Goal: Task Accomplishment & Management: Manage account settings

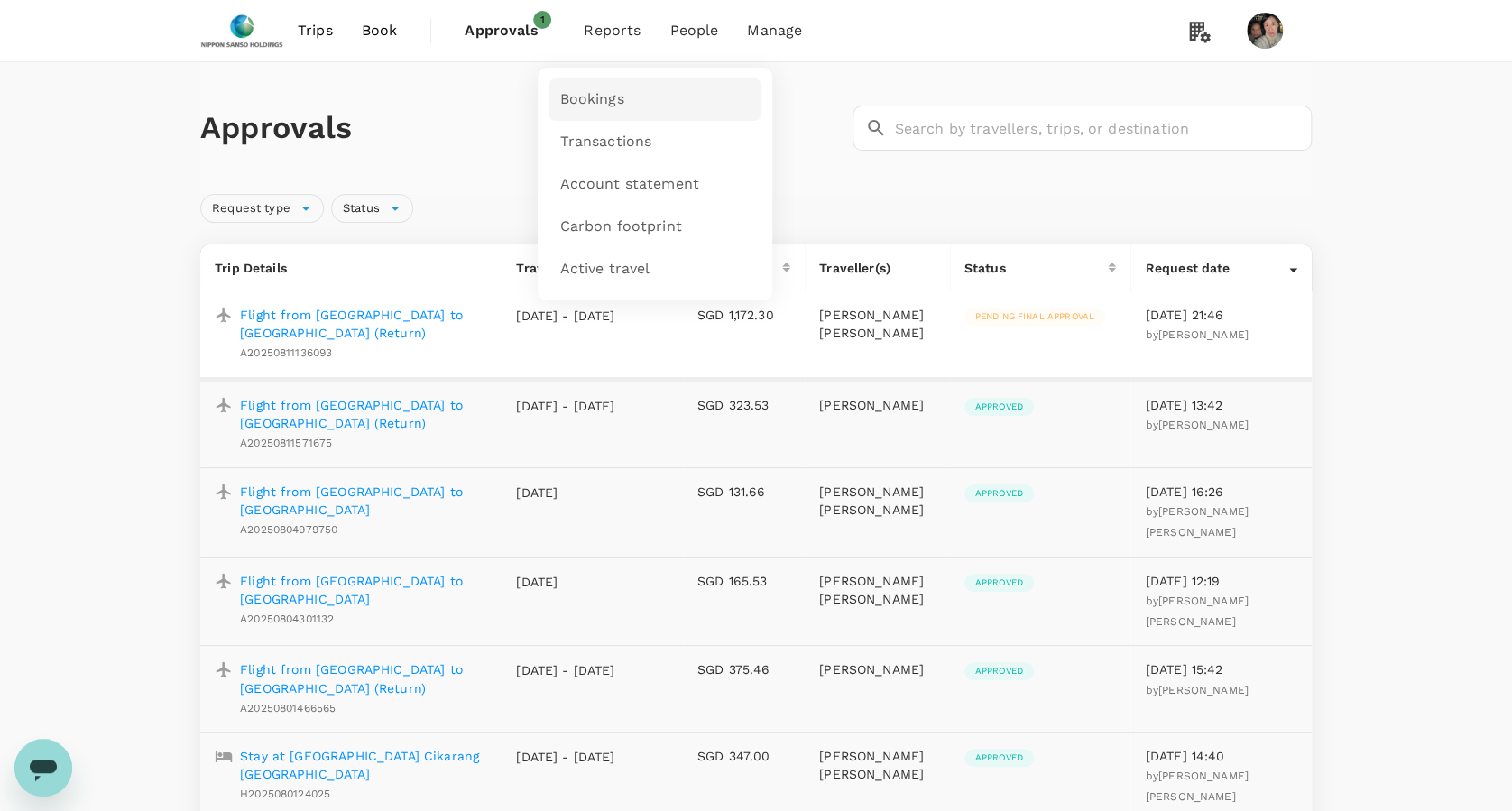
click at [593, 96] on span "Bookings" at bounding box center [591, 100] width 64 height 21
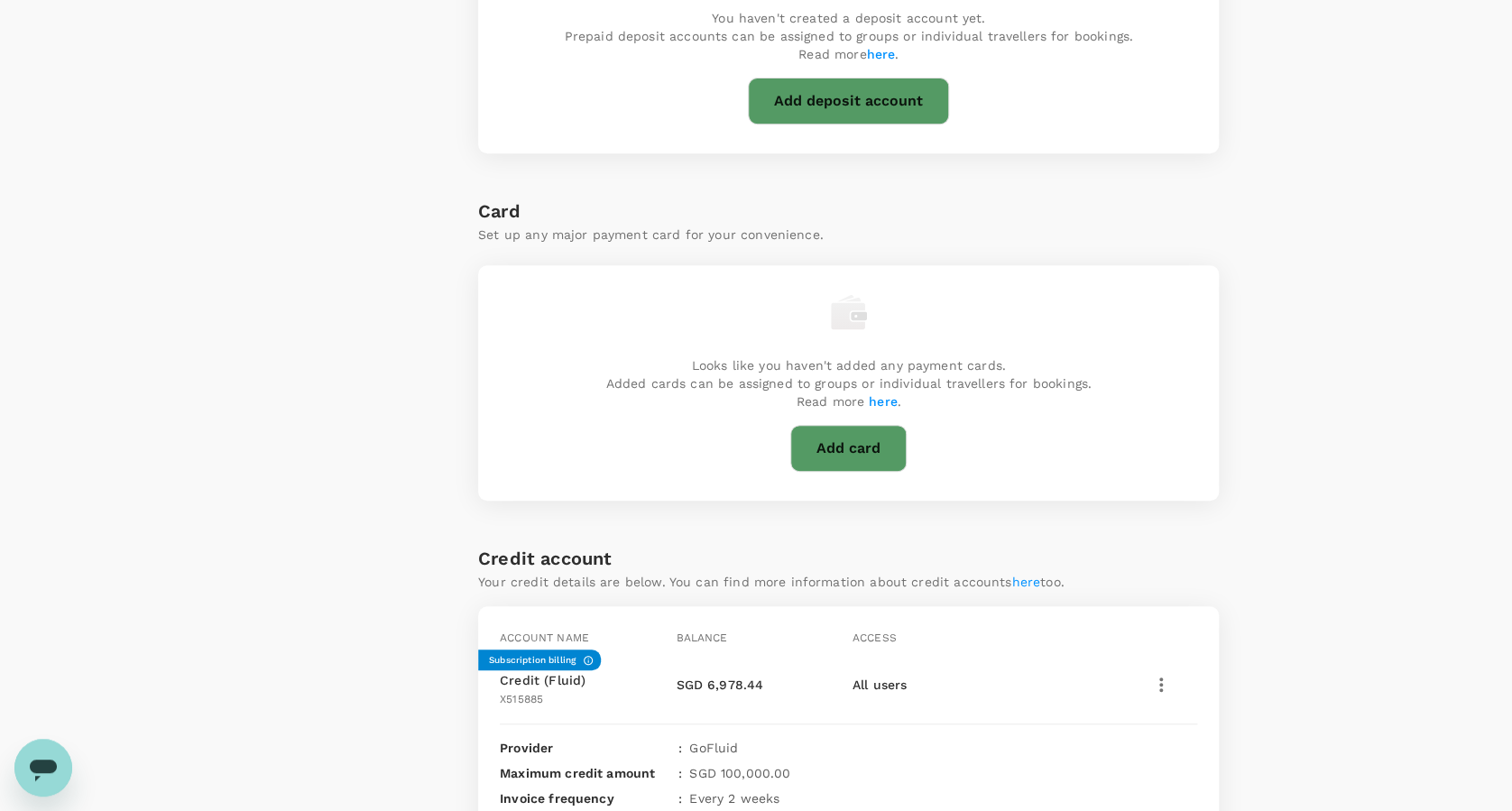
scroll to position [457, 0]
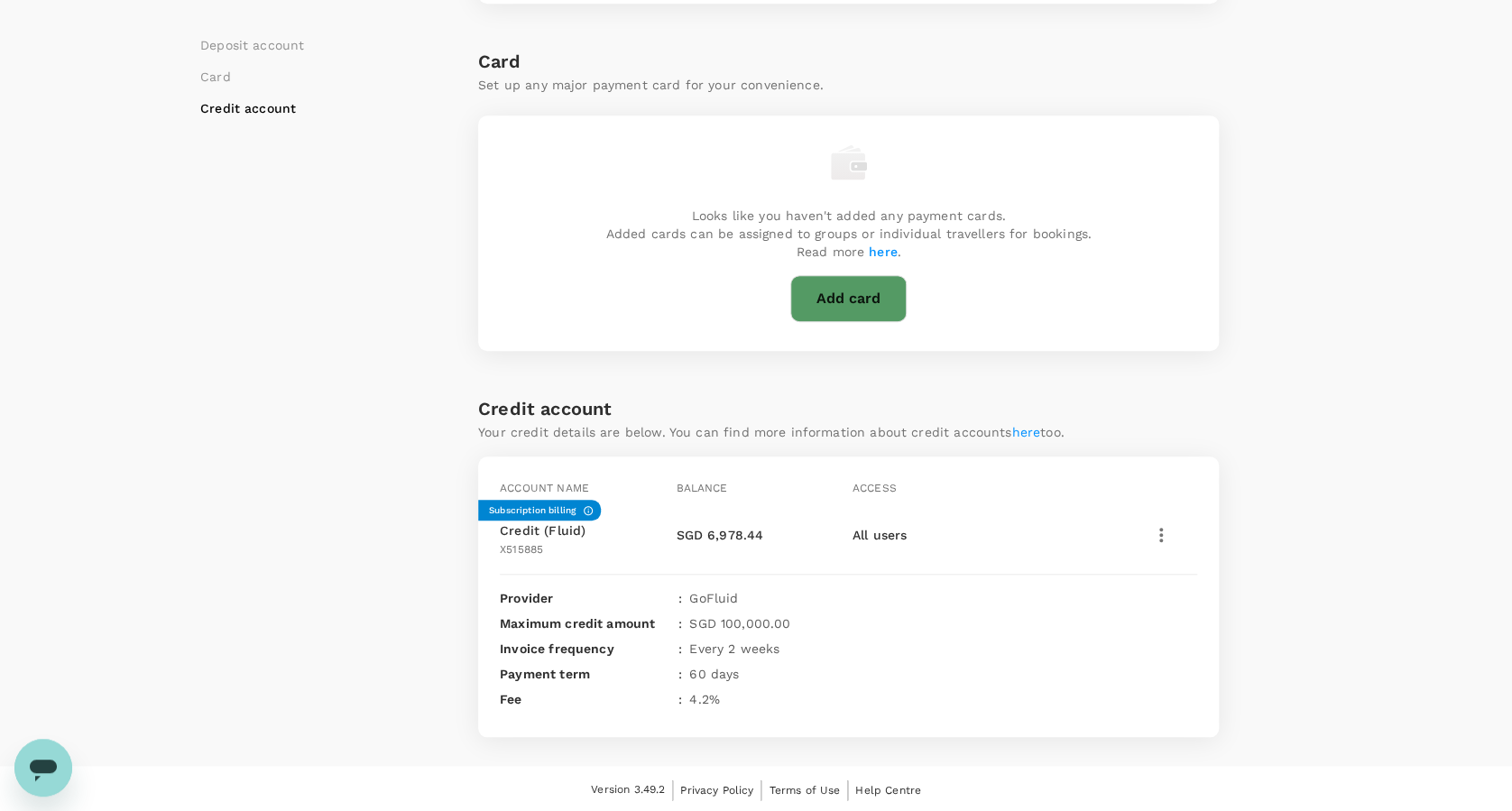
click at [1155, 532] on icon "button" at bounding box center [1161, 535] width 22 height 22
click at [1208, 664] on span "View transactions" at bounding box center [1235, 660] width 151 height 22
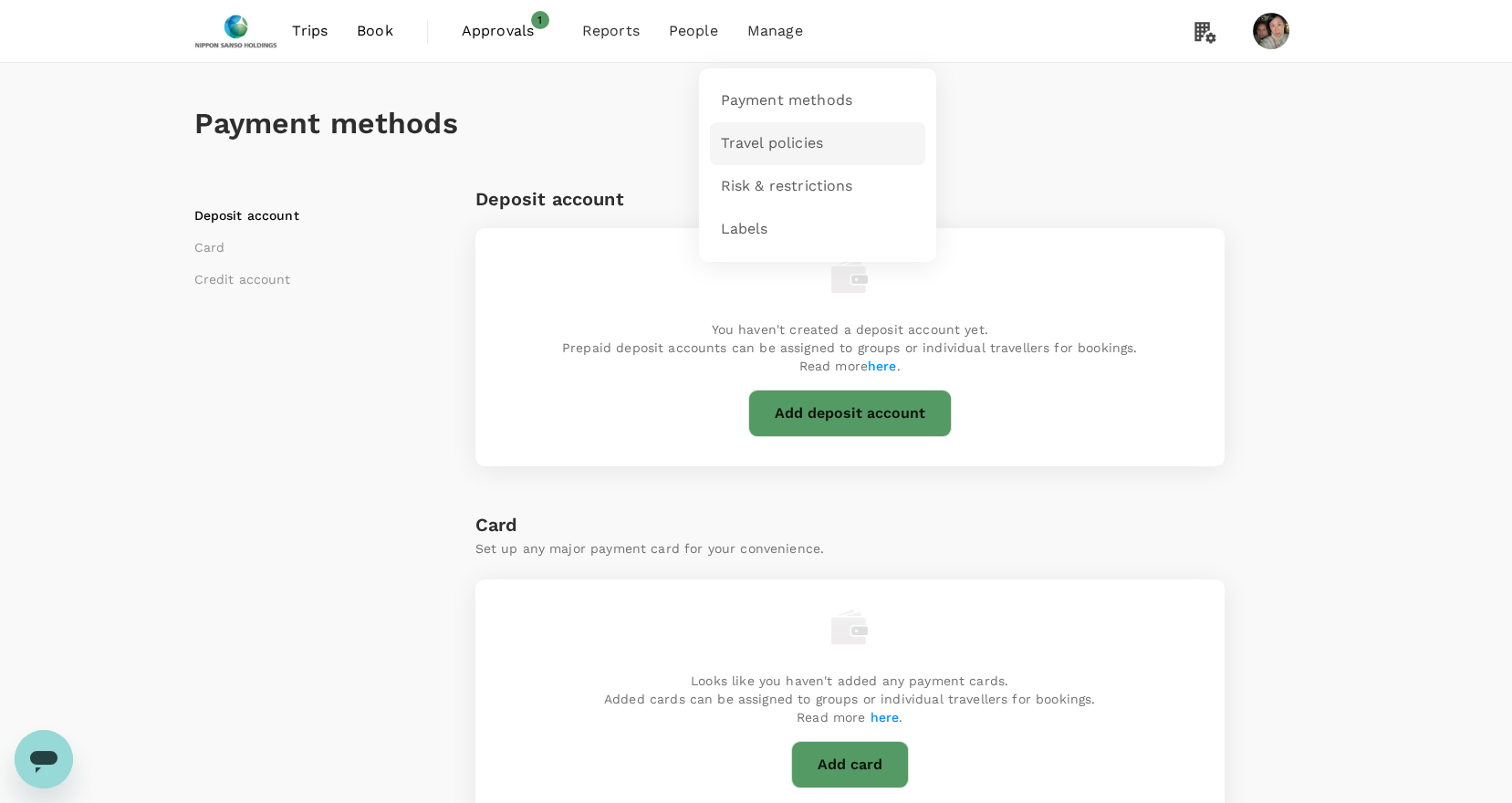
click at [768, 147] on span "Travel policies" at bounding box center [772, 144] width 103 height 21
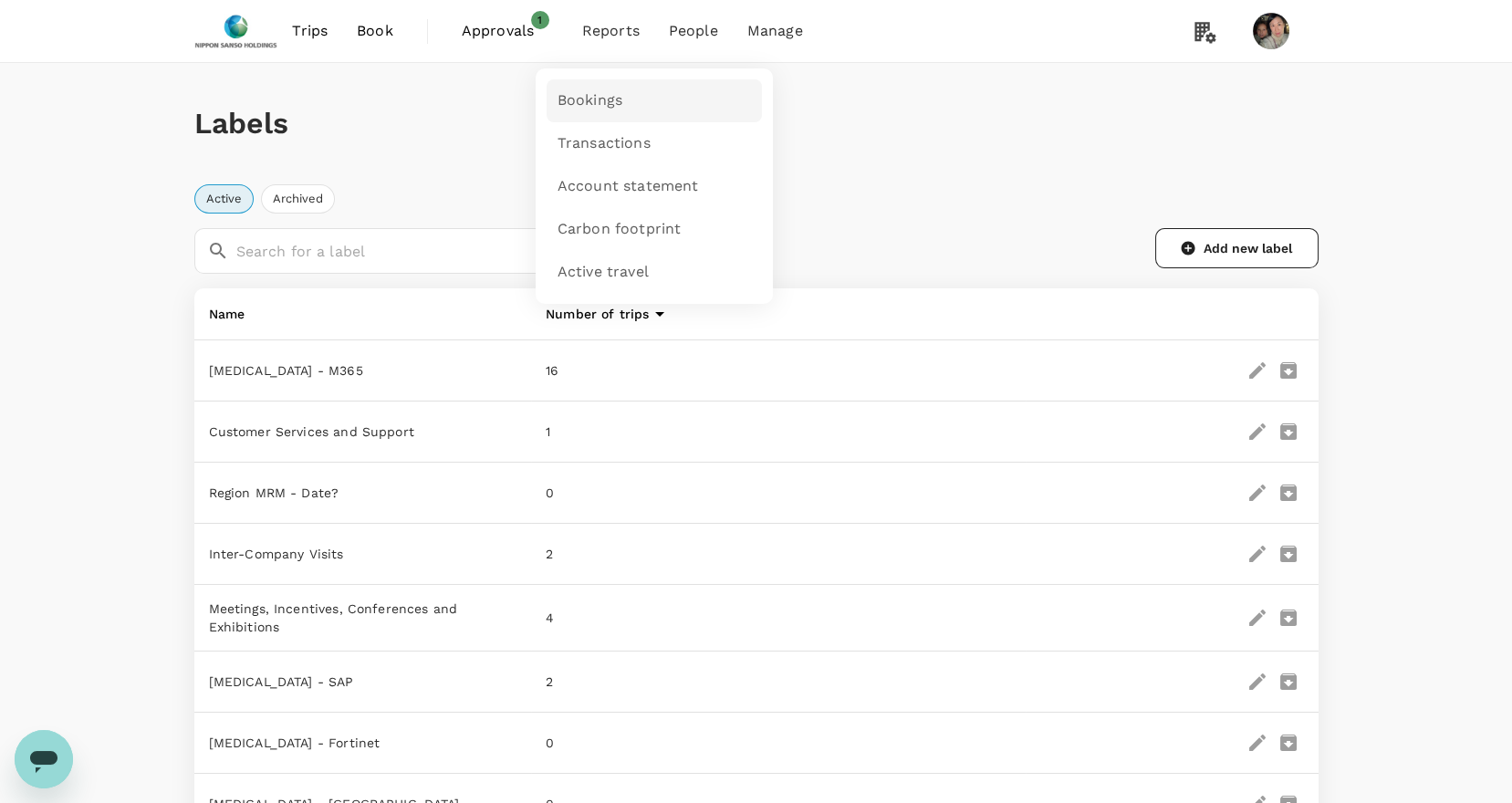
click at [604, 112] on link "Bookings" at bounding box center [653, 101] width 215 height 43
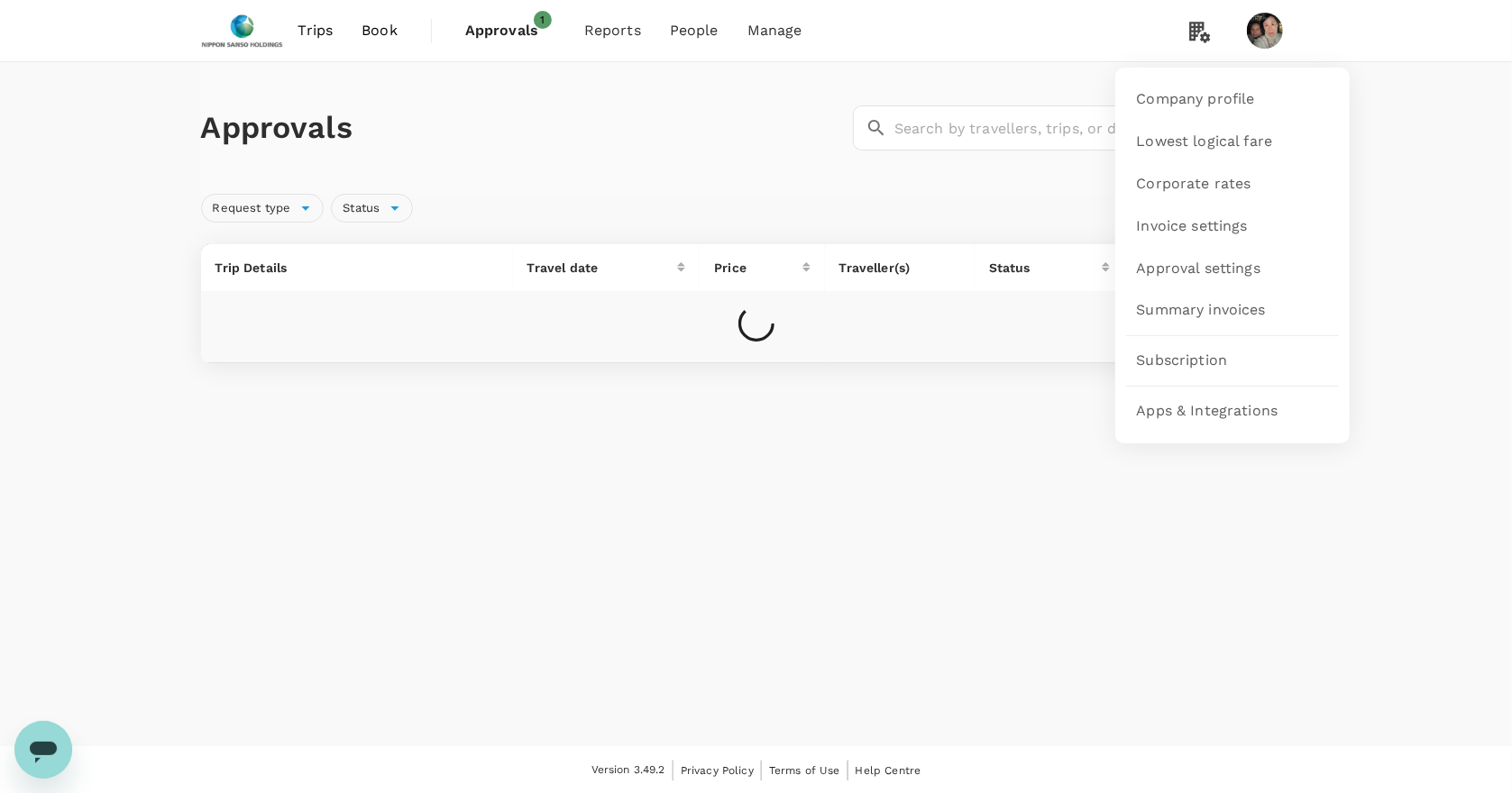
click at [1197, 40] on icon at bounding box center [1200, 31] width 36 height 37
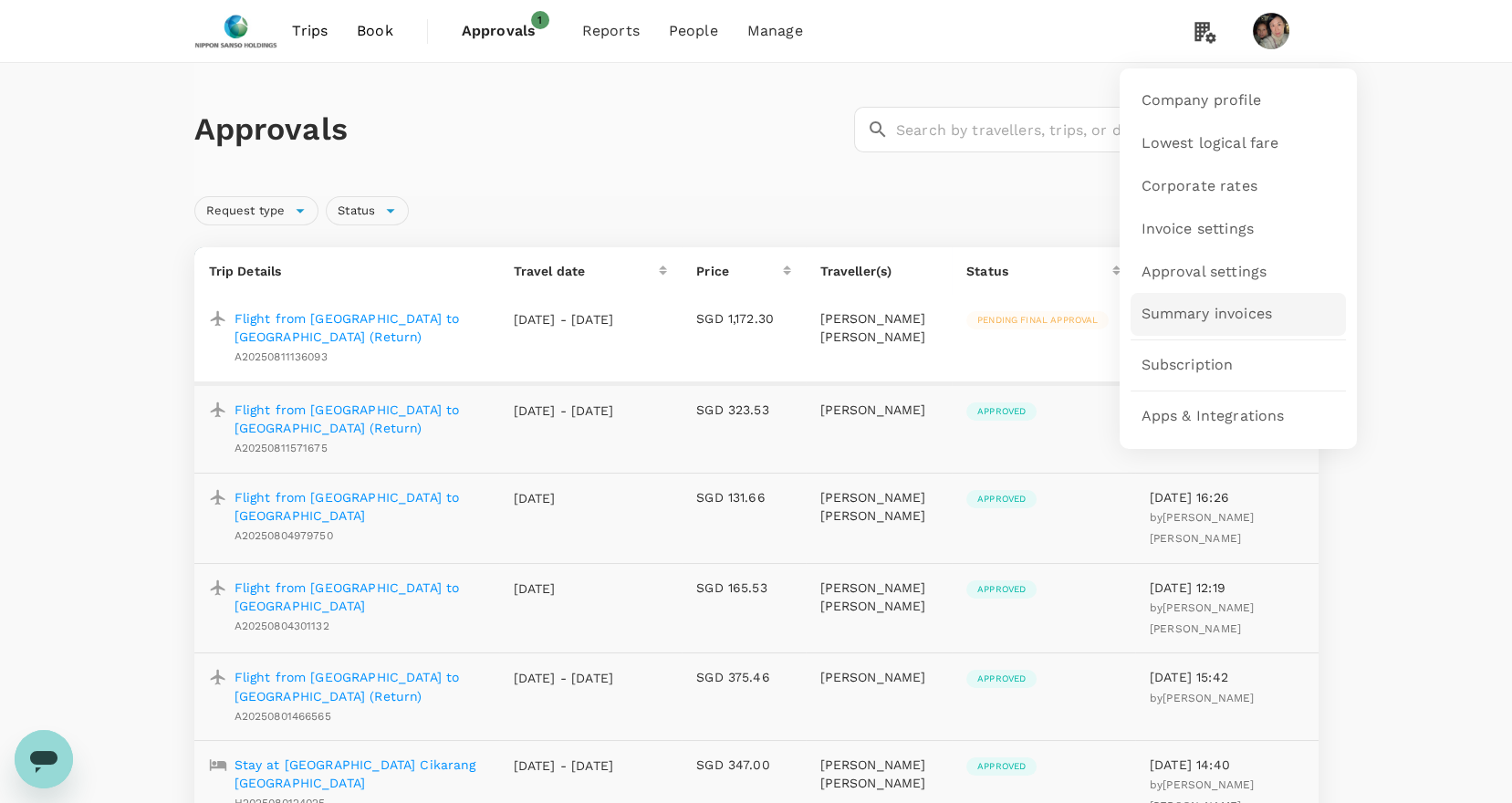
click at [1256, 302] on link "Summary invoices" at bounding box center [1237, 314] width 215 height 43
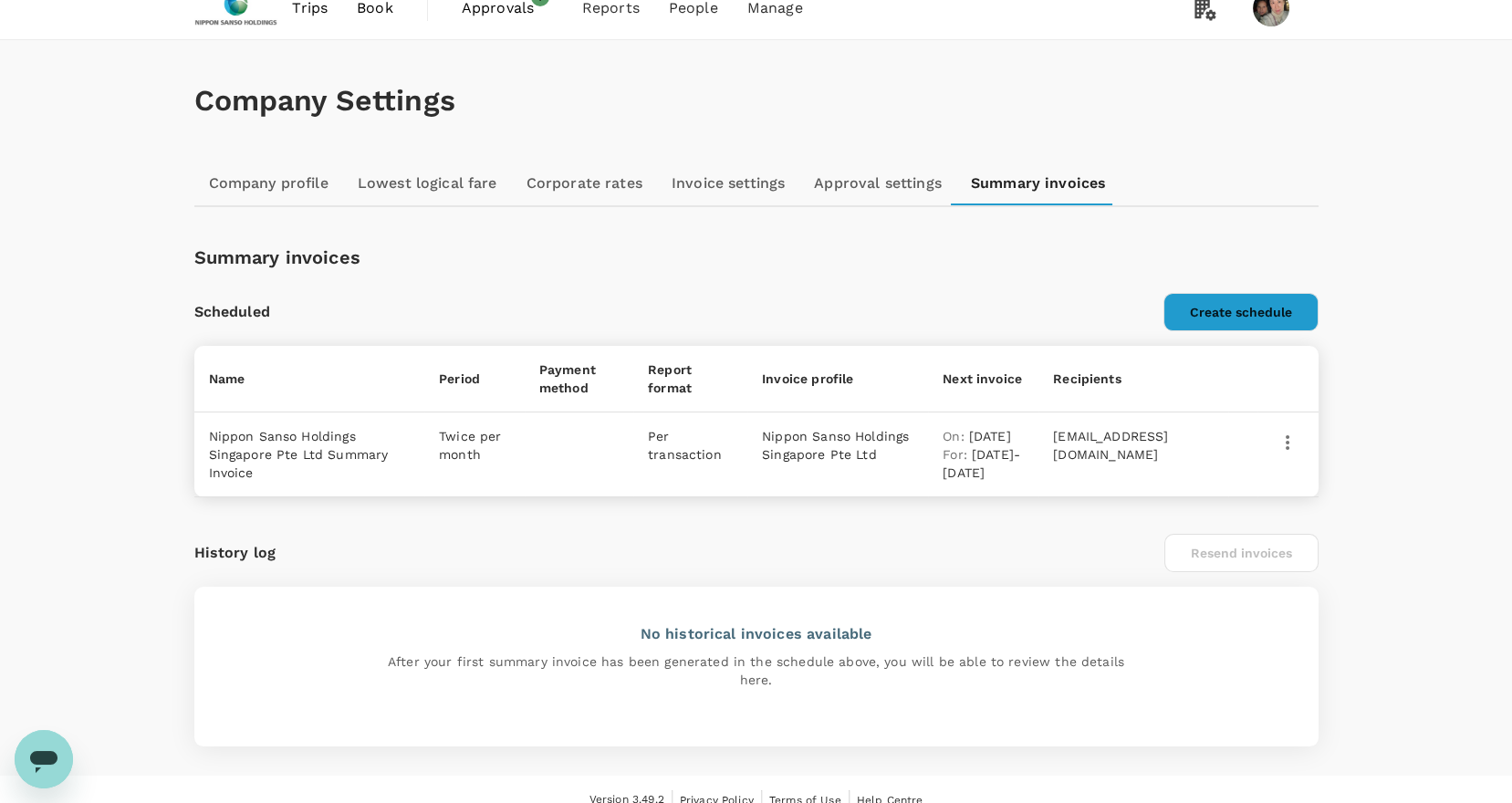
scroll to position [42, 0]
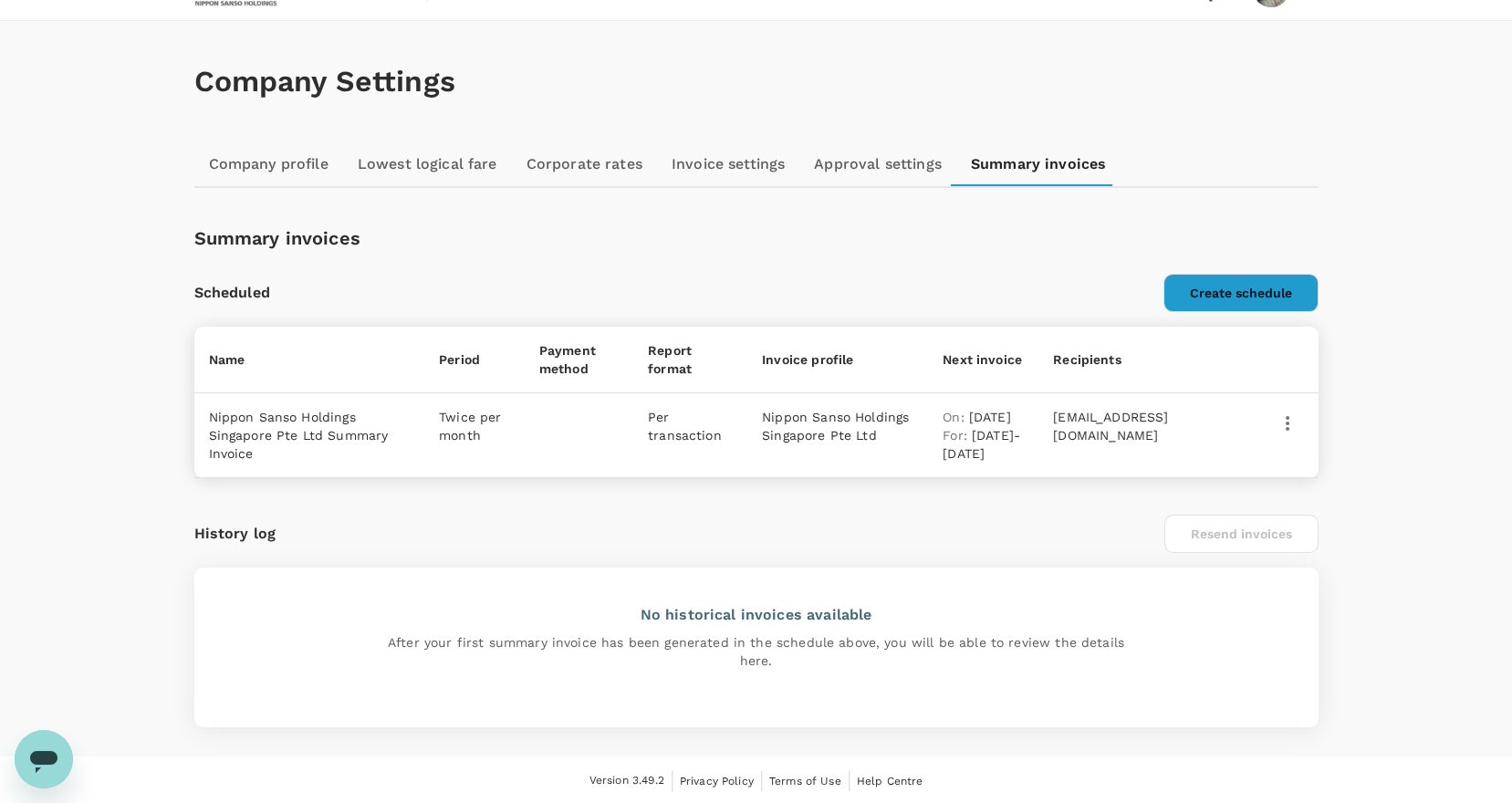
click at [1288, 420] on icon "button" at bounding box center [1288, 424] width 22 height 22
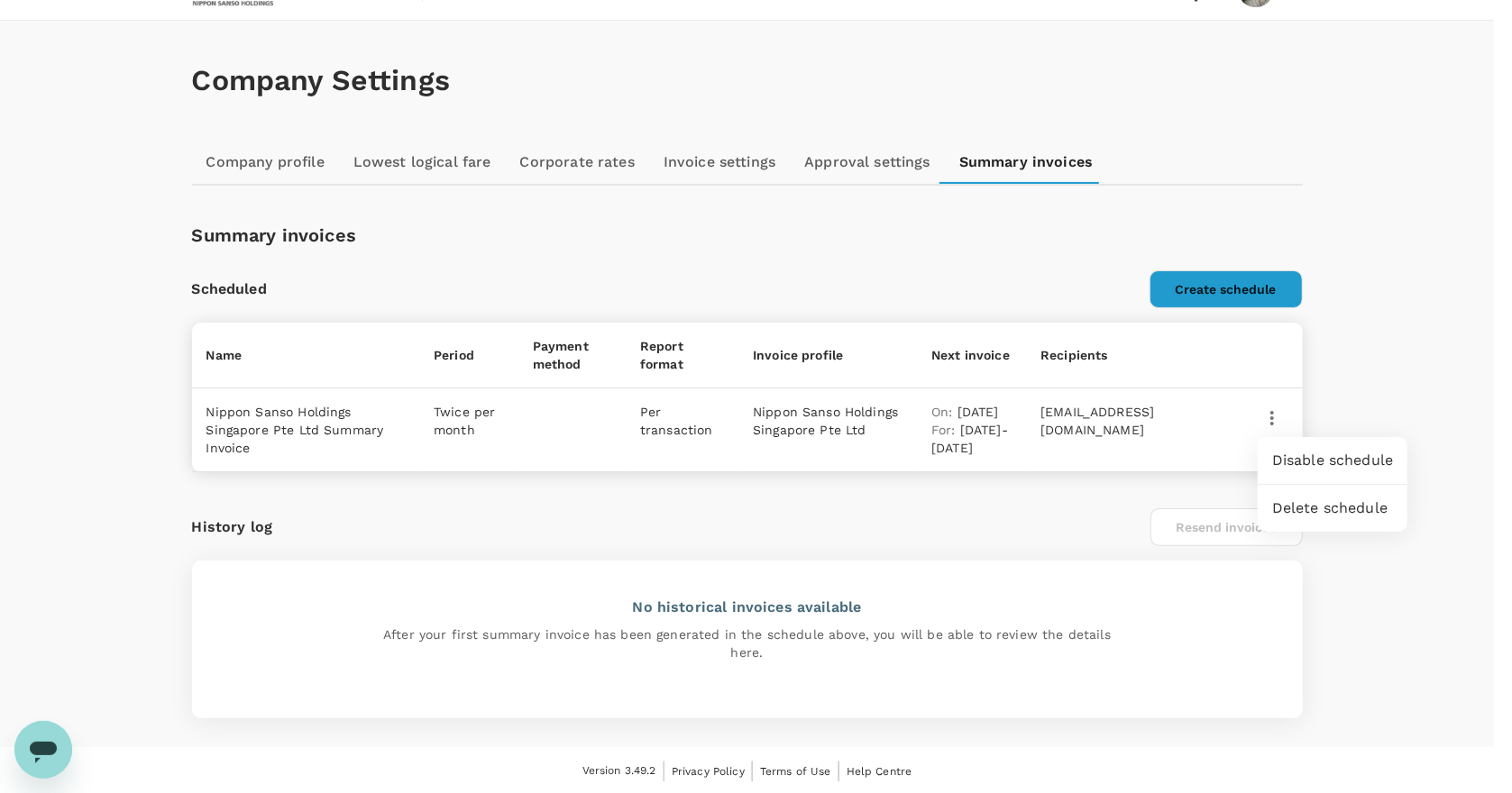
click at [1341, 379] on div at bounding box center [756, 396] width 1512 height 793
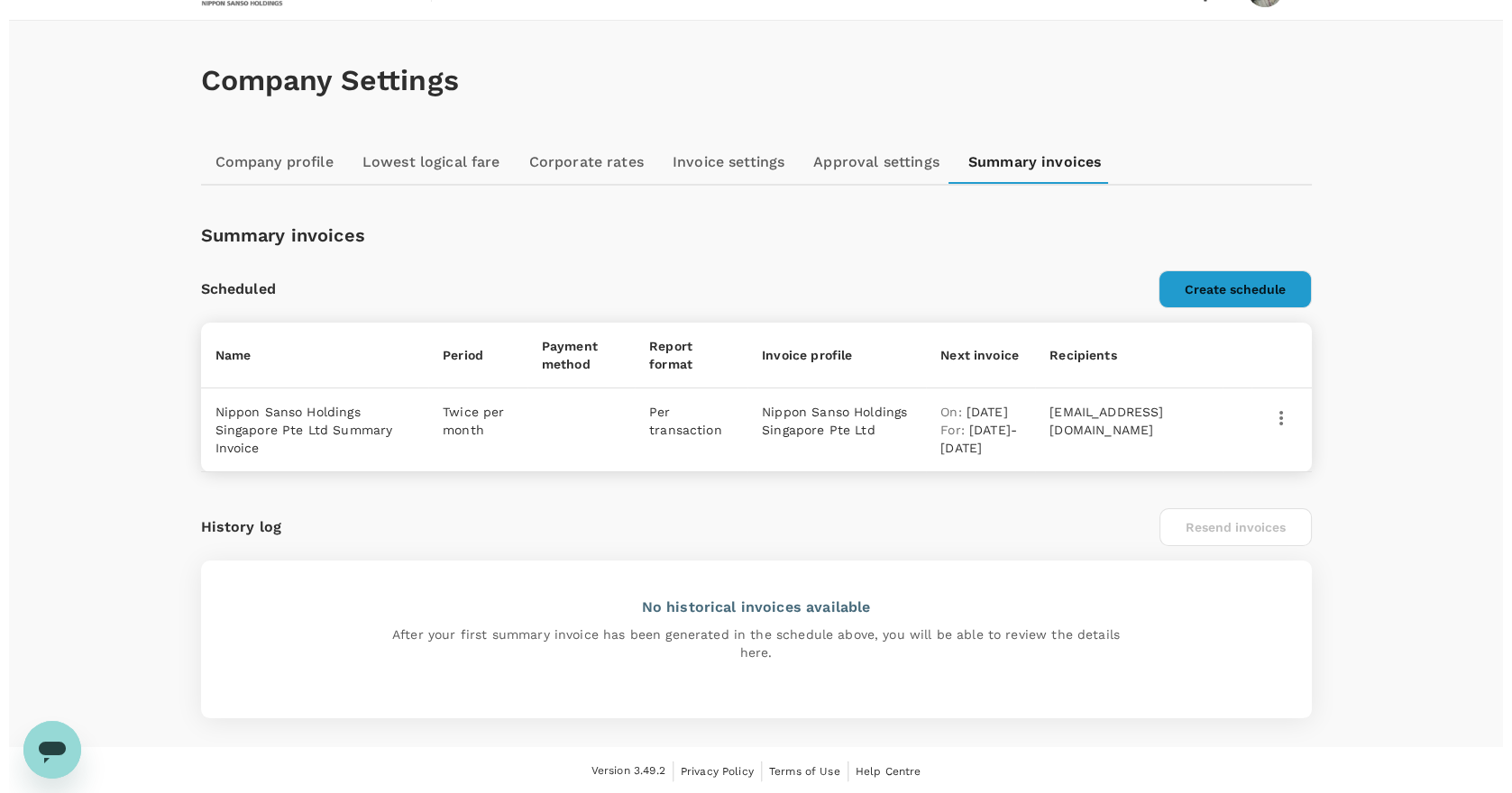
scroll to position [0, 0]
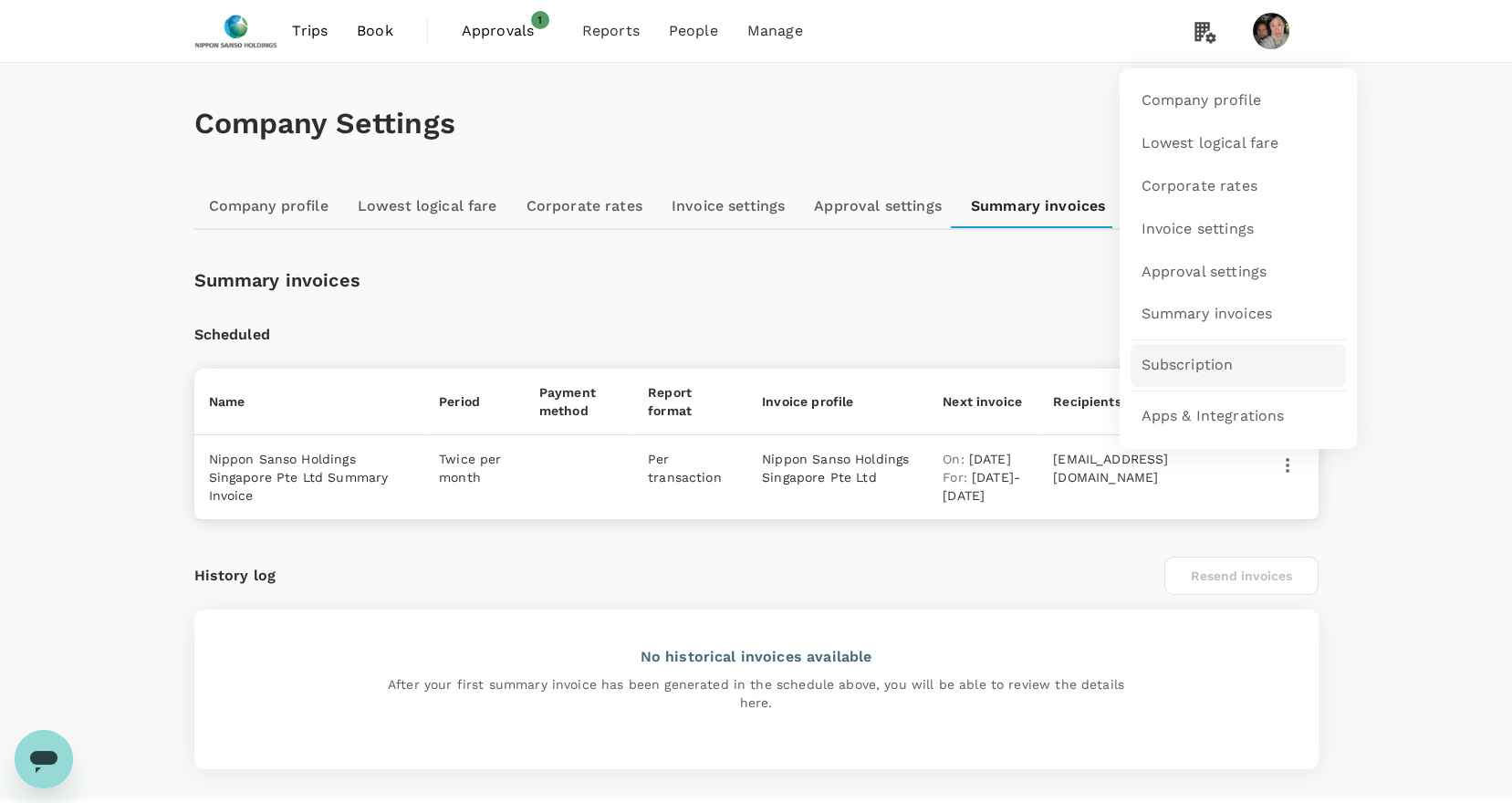
click at [1204, 365] on span "Subscription" at bounding box center [1187, 365] width 92 height 21
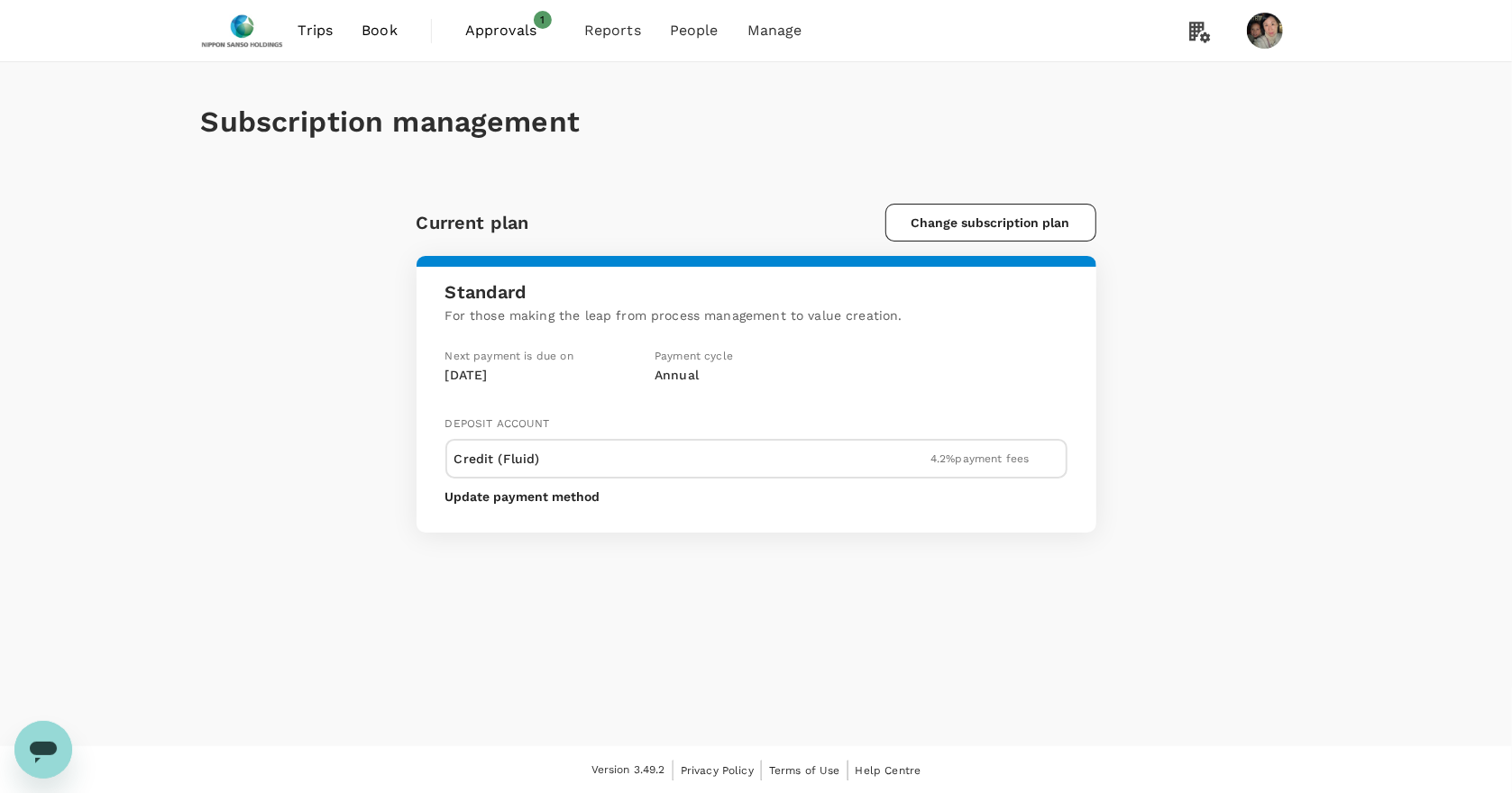
click at [502, 465] on p "Credit (Fluid)" at bounding box center [496, 458] width 86 height 22
click at [508, 459] on p "Credit (Fluid)" at bounding box center [496, 458] width 86 height 22
click at [523, 494] on button "Update payment method" at bounding box center [522, 496] width 155 height 14
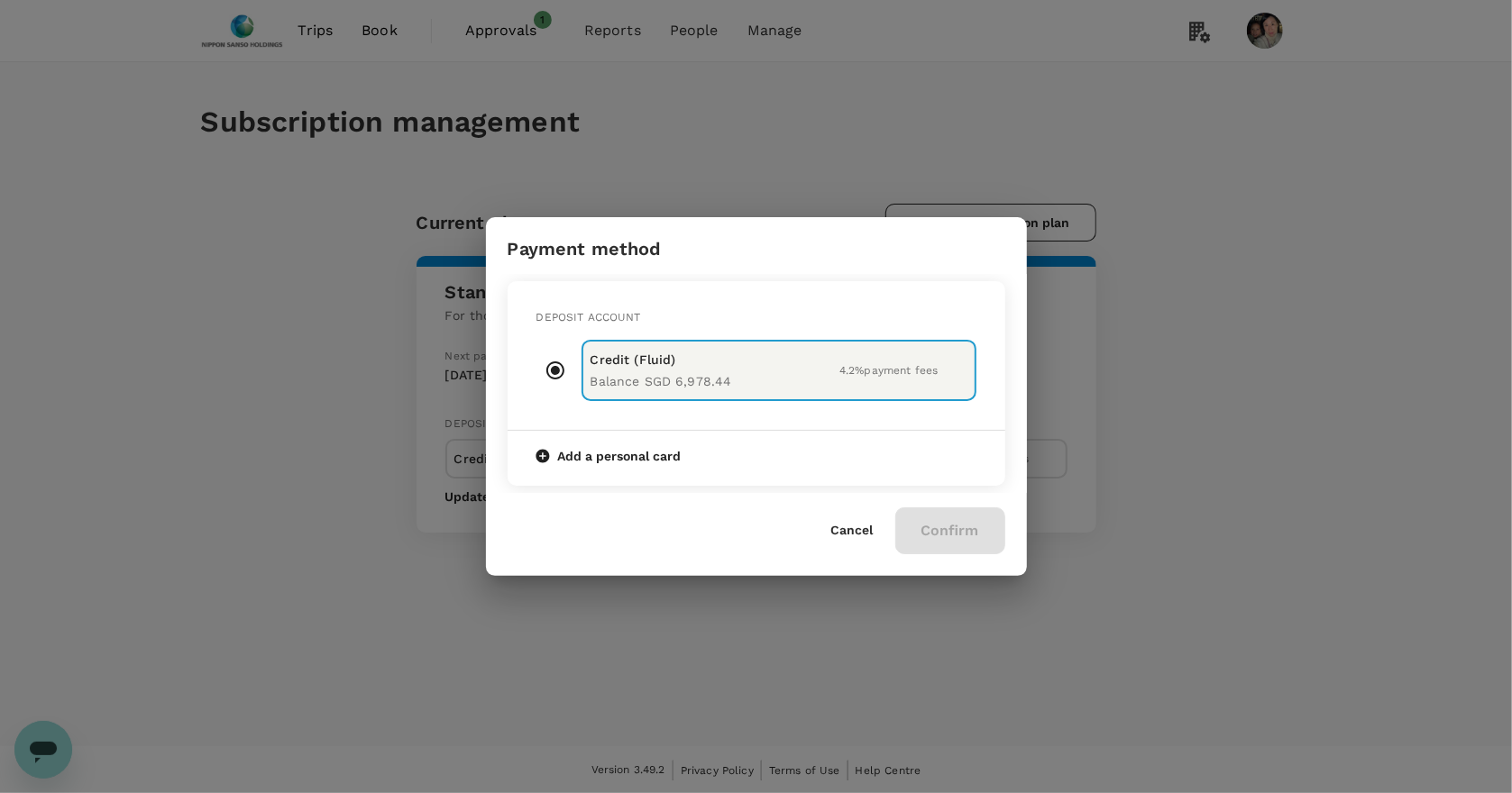
click at [845, 530] on button "Cancel" at bounding box center [852, 531] width 43 height 14
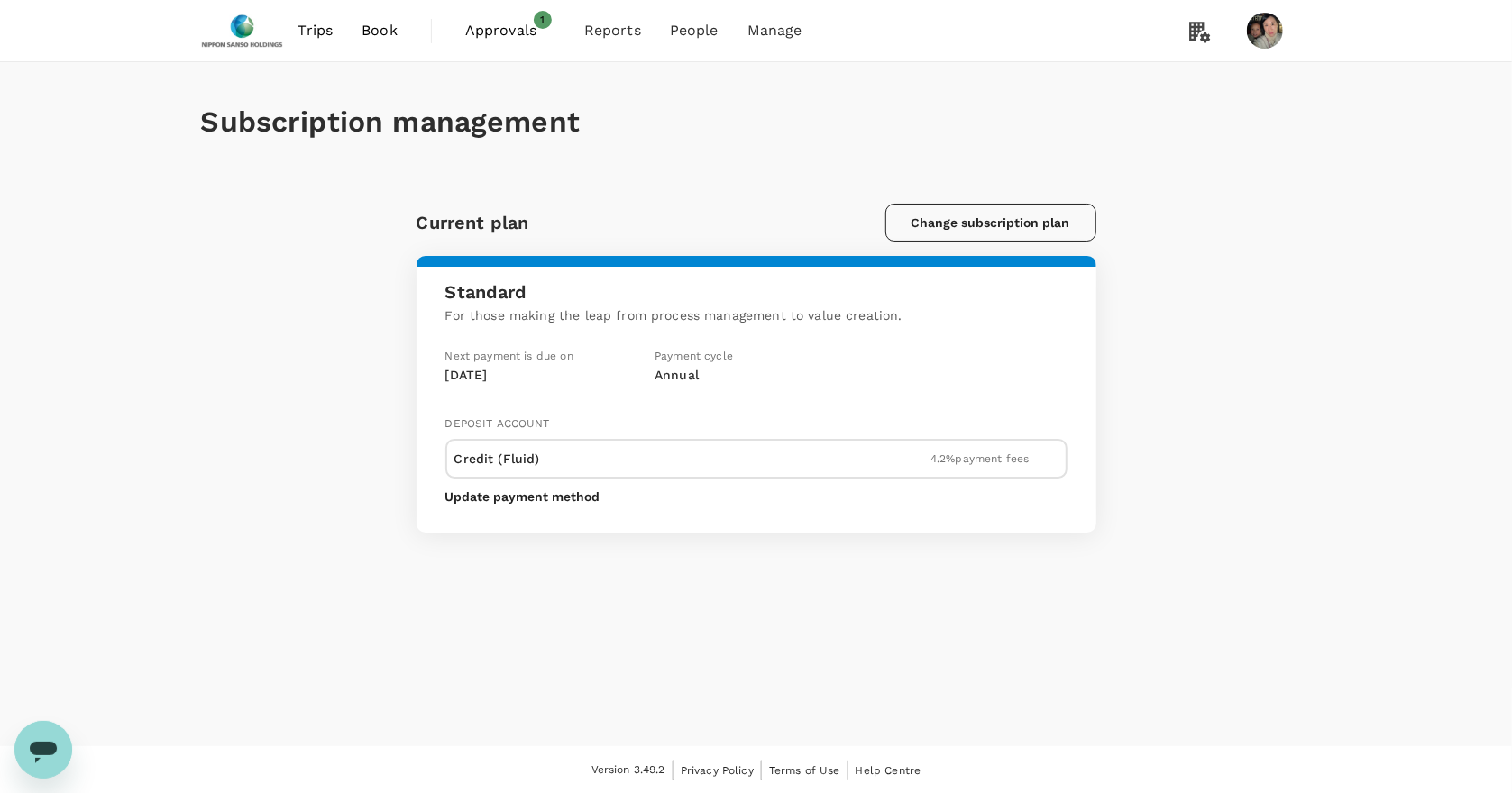
click at [974, 218] on button "Change subscription plan" at bounding box center [990, 222] width 211 height 38
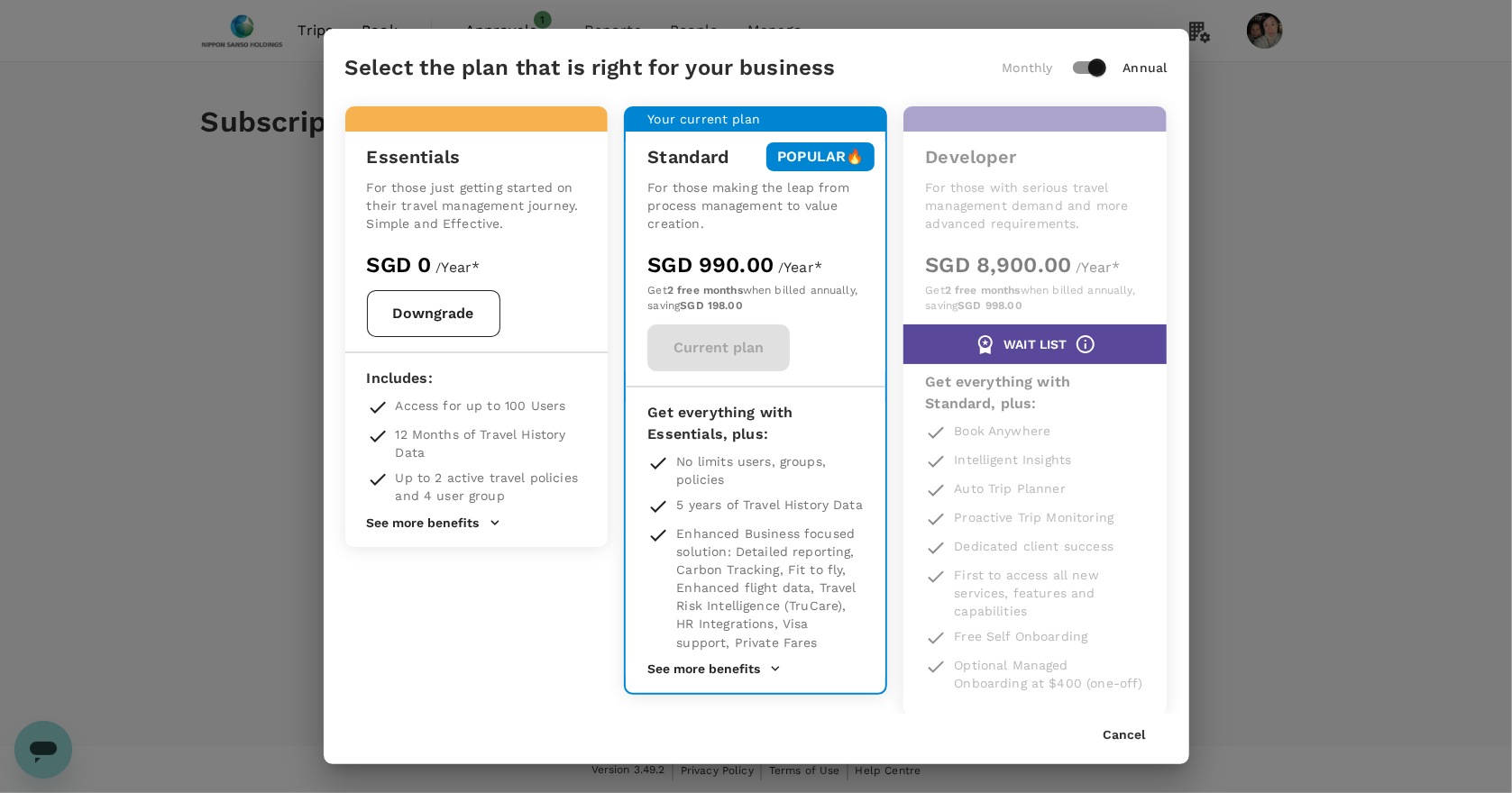
click at [404, 524] on button "See more benefits" at bounding box center [434, 523] width 135 height 16
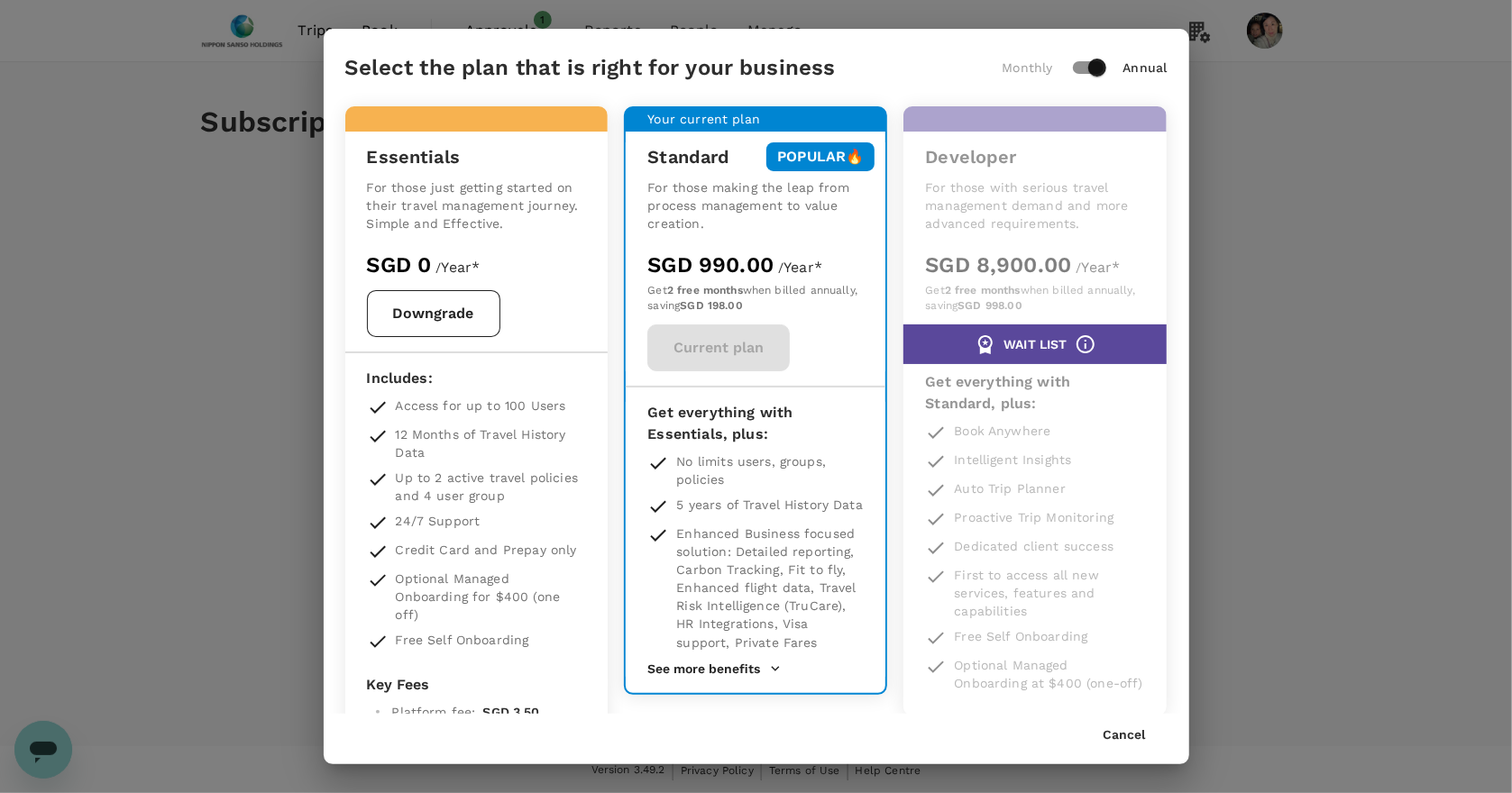
scroll to position [120, 0]
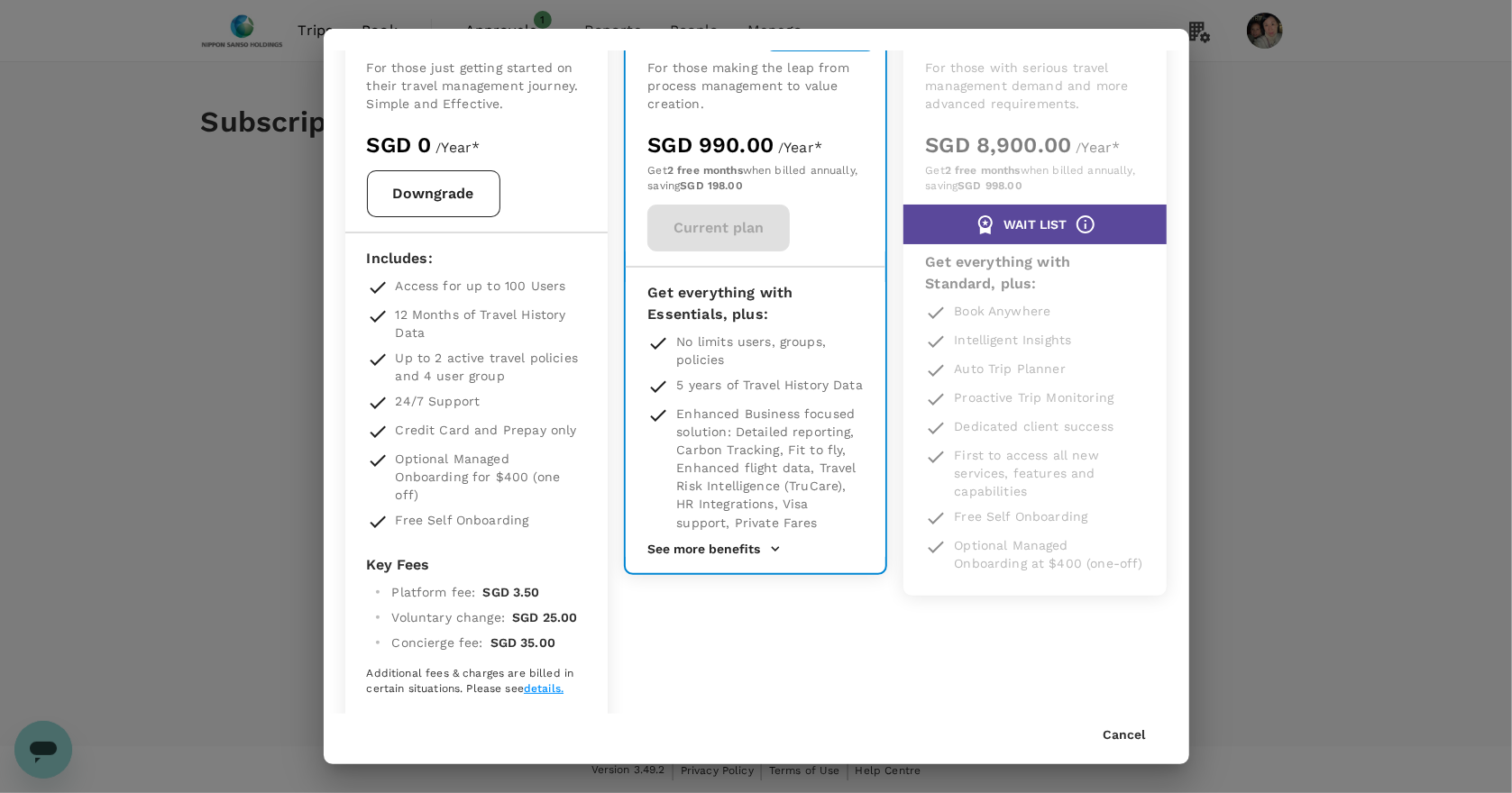
click at [553, 690] on link "details." at bounding box center [543, 689] width 40 height 13
